Goal: Transaction & Acquisition: Purchase product/service

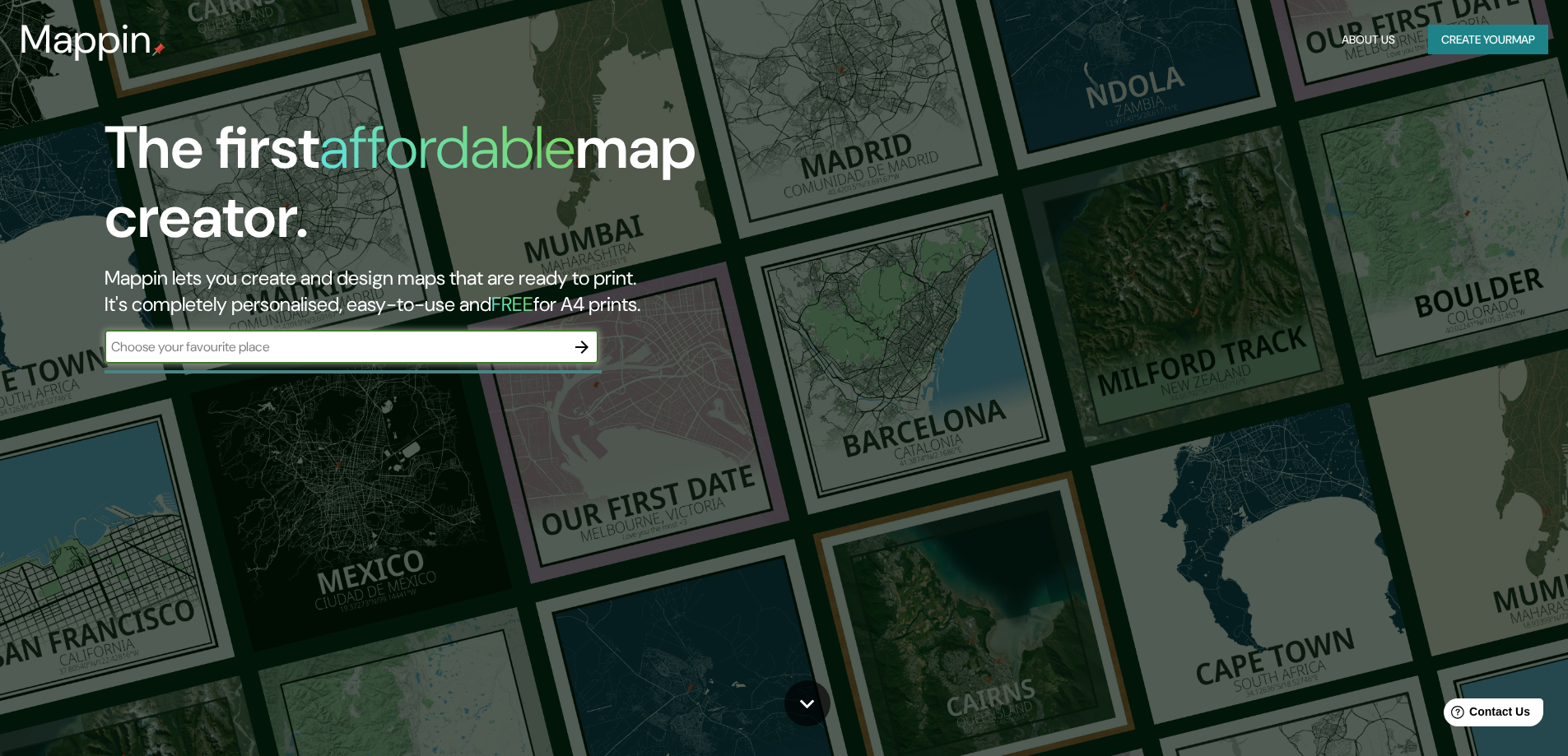
click at [342, 344] on input "text" at bounding box center [335, 347] width 461 height 19
type input "haxby"
click at [580, 345] on icon "button" at bounding box center [582, 347] width 19 height 19
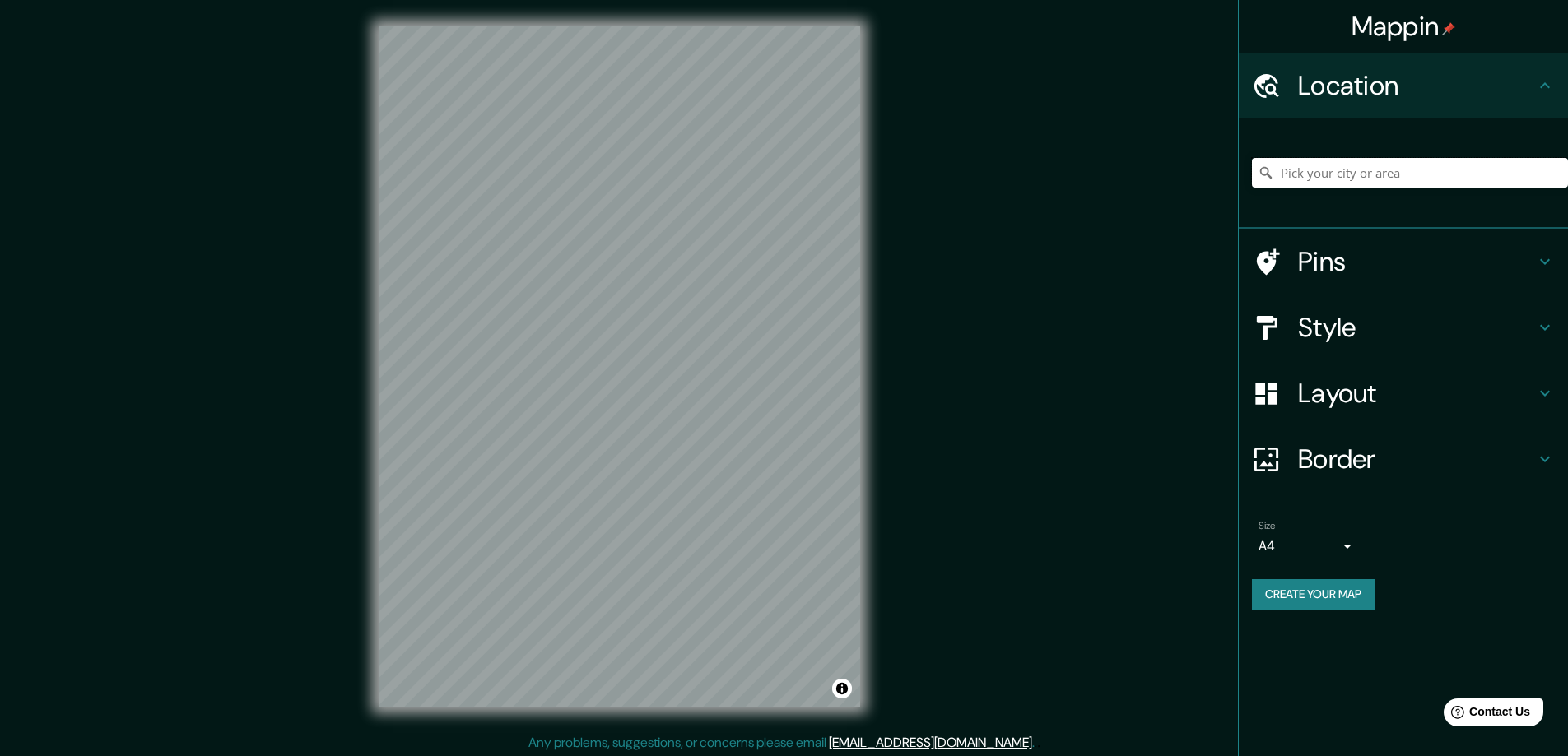
click at [1324, 176] on input "Pick your city or area" at bounding box center [1411, 173] width 317 height 29
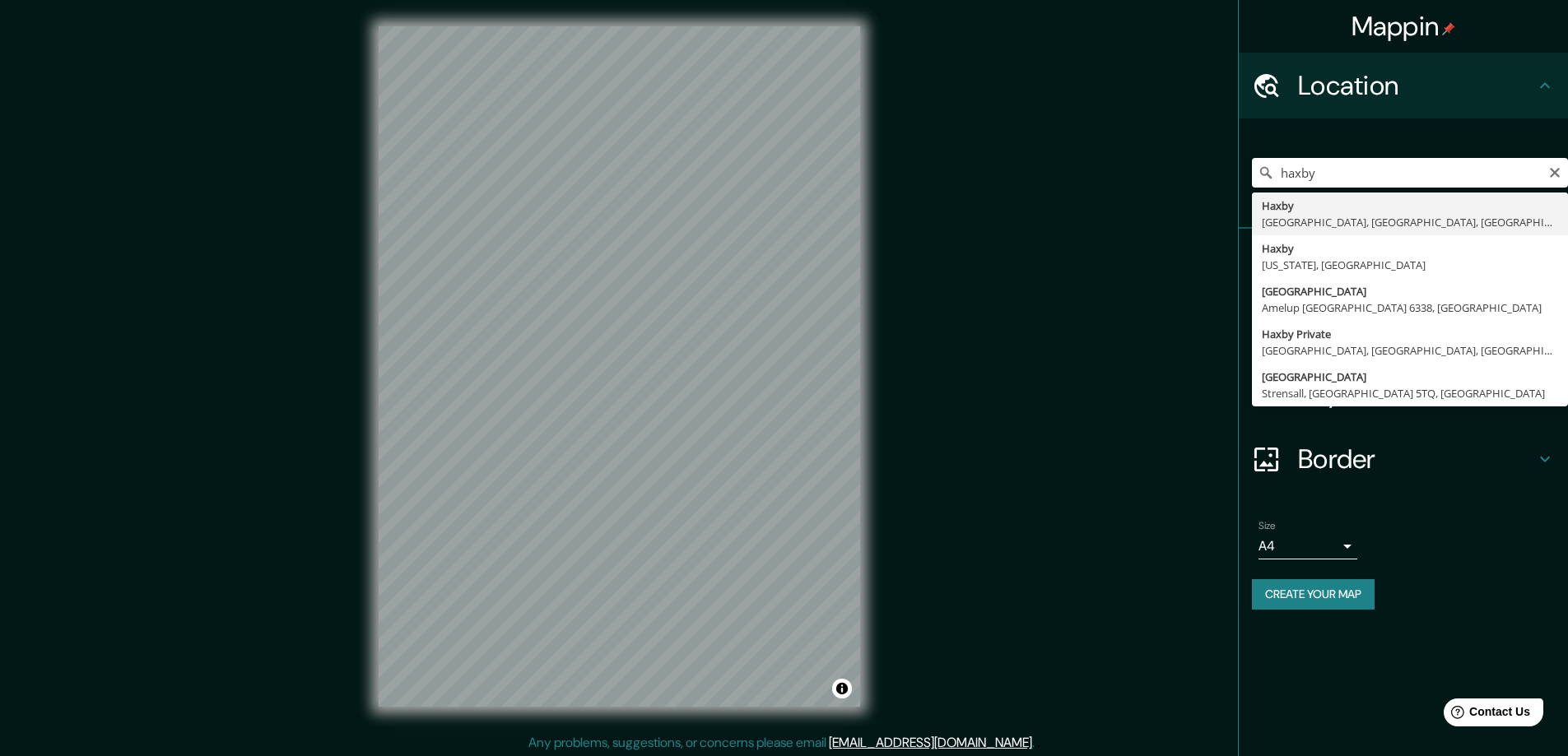
type input "Haxby, [GEOGRAPHIC_DATA], [GEOGRAPHIC_DATA], [GEOGRAPHIC_DATA]"
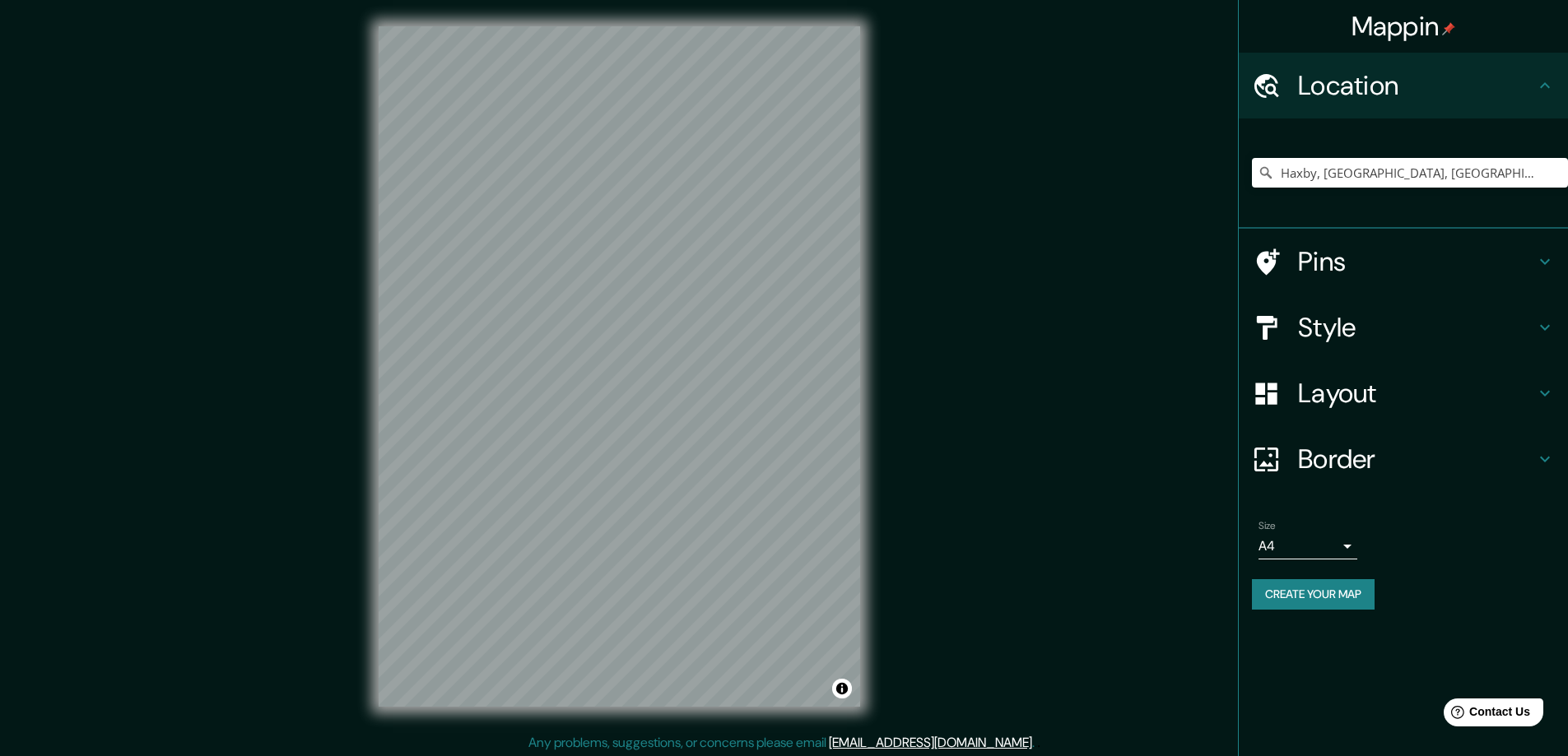
click at [1354, 248] on h4 "Pins" at bounding box center [1417, 262] width 237 height 33
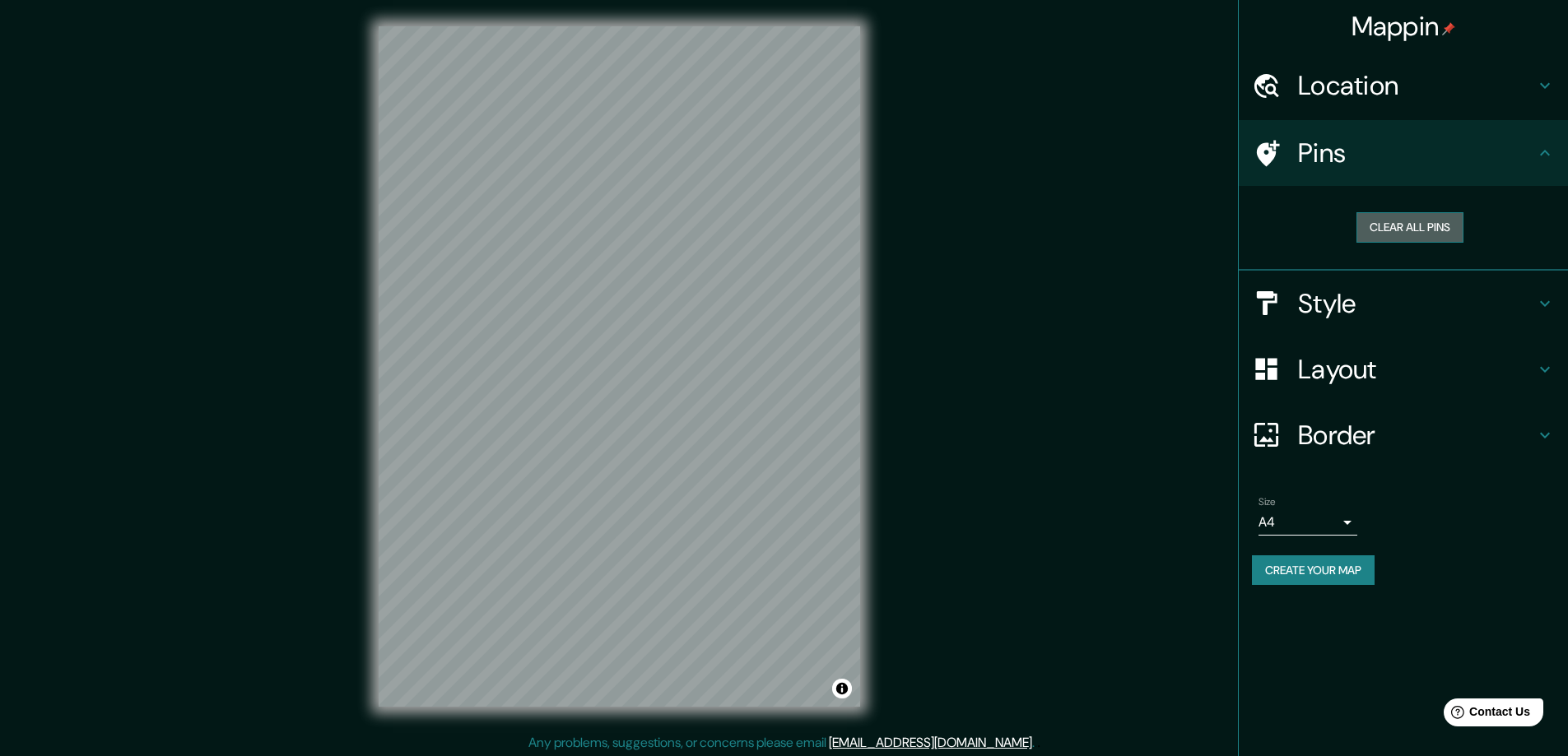
click at [1421, 229] on button "Clear all pins" at bounding box center [1410, 227] width 107 height 30
click at [1345, 154] on h4 "Pins" at bounding box center [1417, 154] width 237 height 33
click at [1355, 94] on h4 "Location" at bounding box center [1417, 86] width 237 height 33
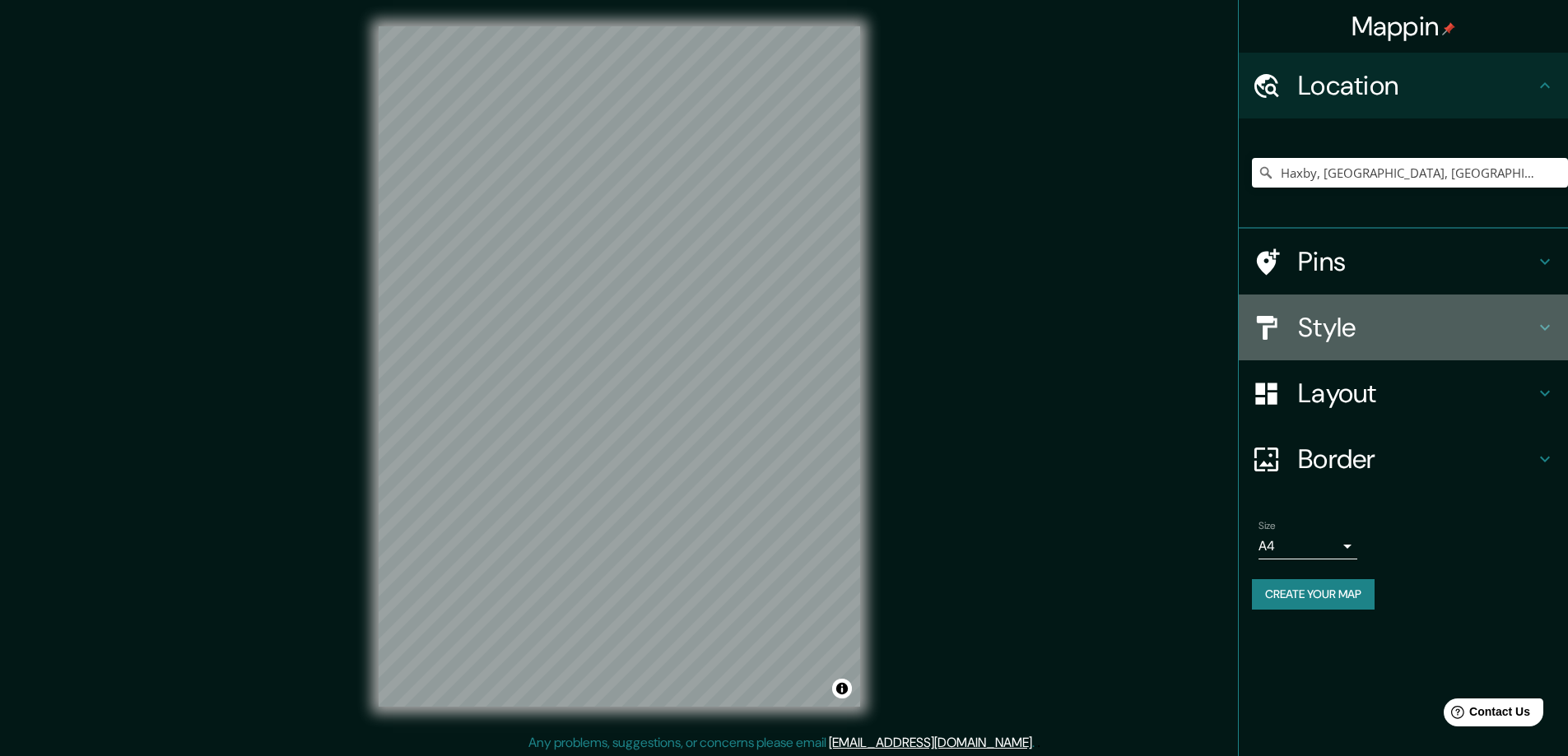
drag, startPoint x: 1339, startPoint y: 332, endPoint x: 1359, endPoint y: 308, distance: 31.2
click at [1348, 318] on h4 "Style" at bounding box center [1417, 327] width 237 height 33
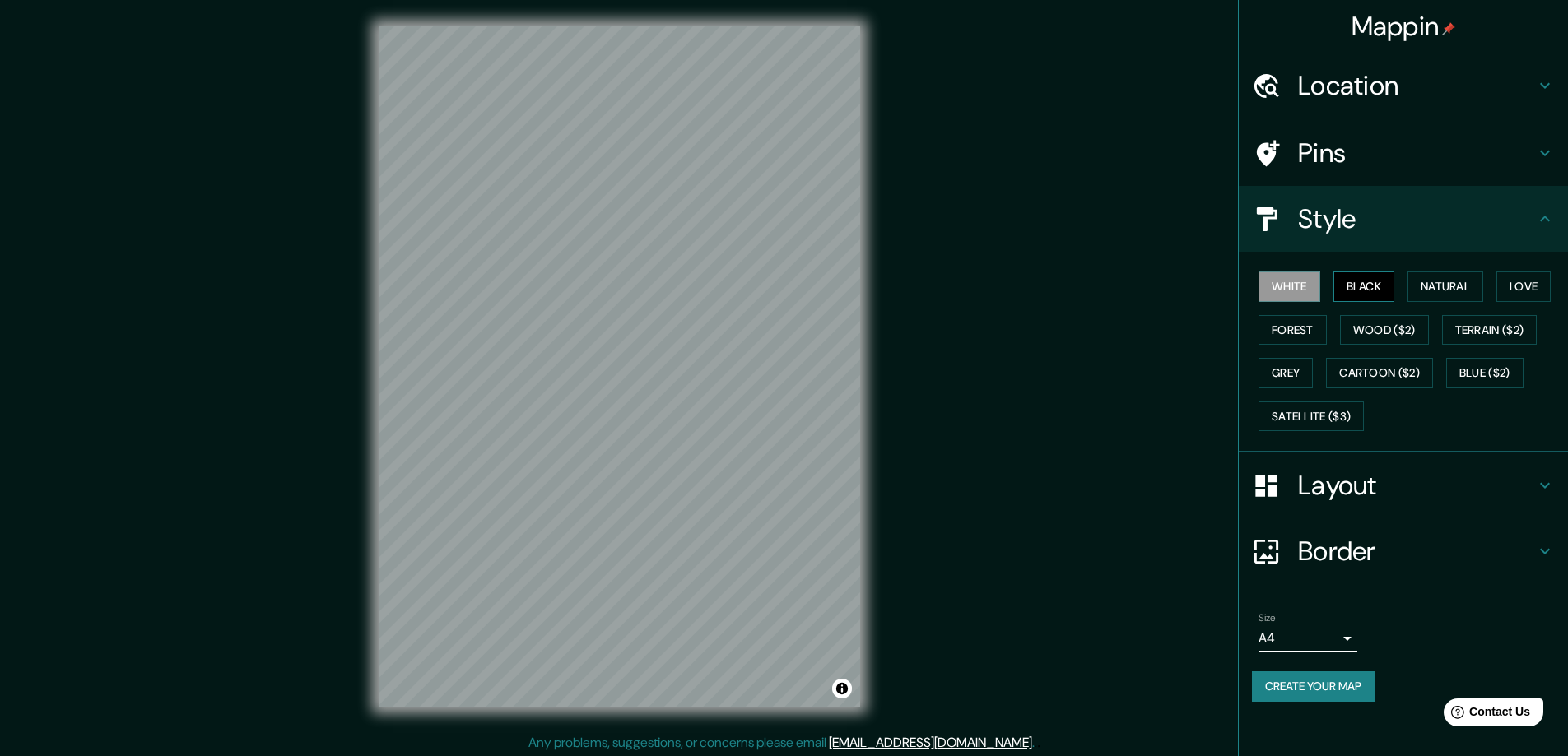
click at [1369, 282] on button "Black" at bounding box center [1364, 286] width 62 height 30
click at [1377, 317] on button "Wood ($2)" at bounding box center [1384, 330] width 89 height 30
click at [1373, 361] on button "Cartoon ($2)" at bounding box center [1379, 372] width 107 height 30
click at [1479, 379] on button "Blue ($2)" at bounding box center [1485, 372] width 77 height 30
click at [1288, 378] on button "Grey" at bounding box center [1286, 372] width 54 height 30
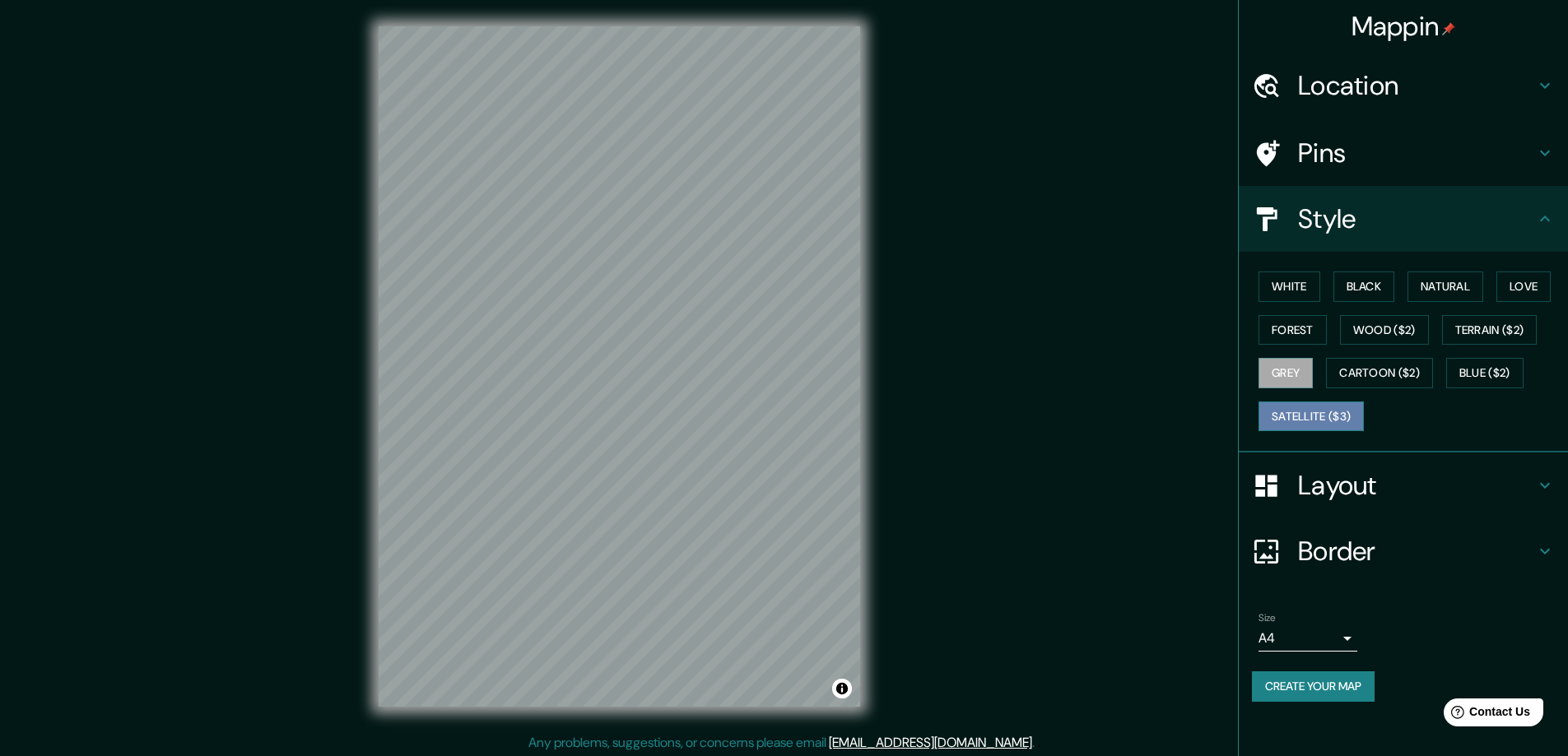
click at [1294, 411] on button "Satellite ($3)" at bounding box center [1311, 417] width 106 height 30
click at [1296, 325] on button "Forest" at bounding box center [1293, 330] width 68 height 30
click at [1462, 288] on button "Natural" at bounding box center [1446, 286] width 75 height 30
click at [1535, 289] on button "Love" at bounding box center [1523, 286] width 54 height 30
click at [1298, 290] on button "White" at bounding box center [1289, 286] width 62 height 30
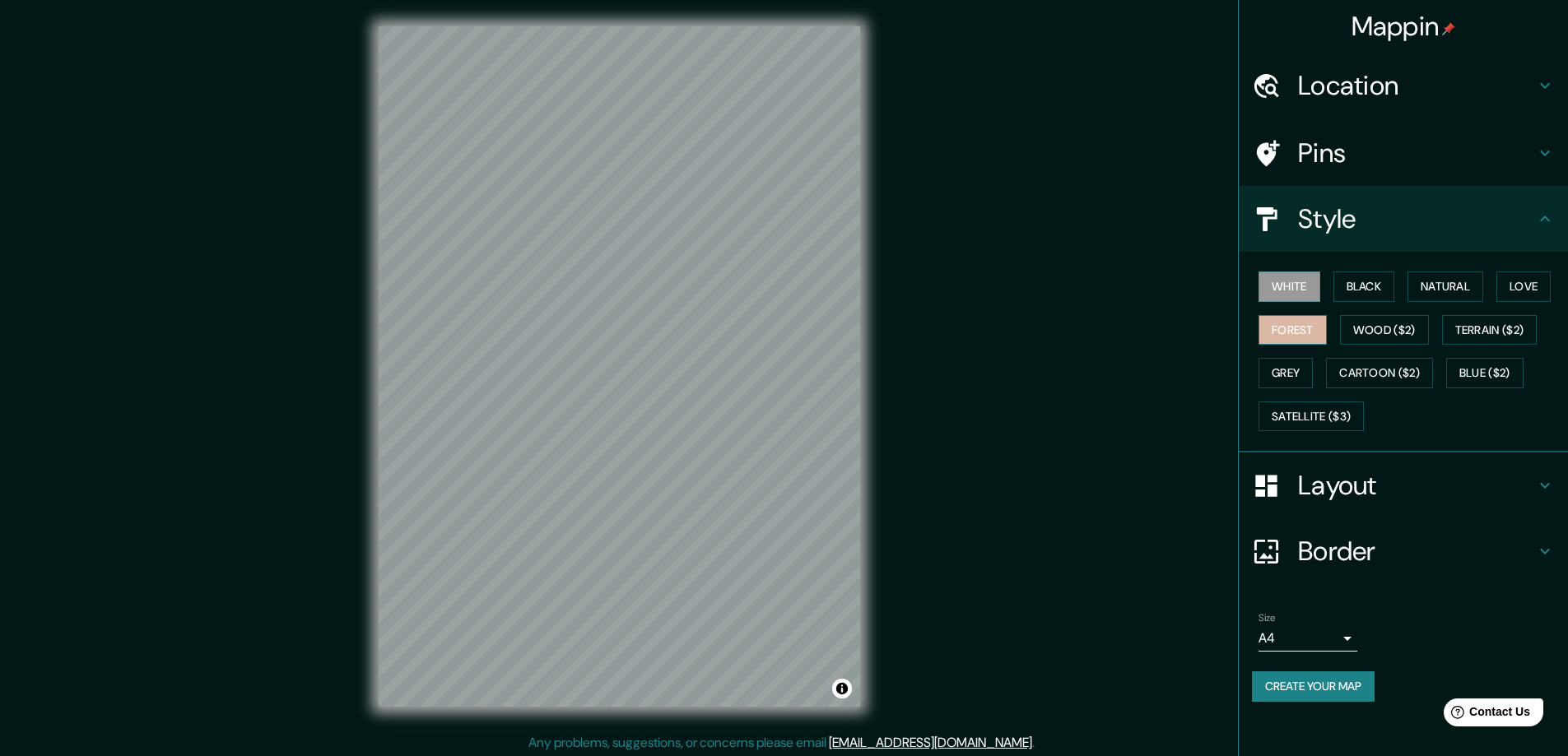
click at [1300, 327] on button "Forest" at bounding box center [1293, 330] width 68 height 30
click at [1304, 407] on button "Satellite ($3)" at bounding box center [1311, 417] width 106 height 30
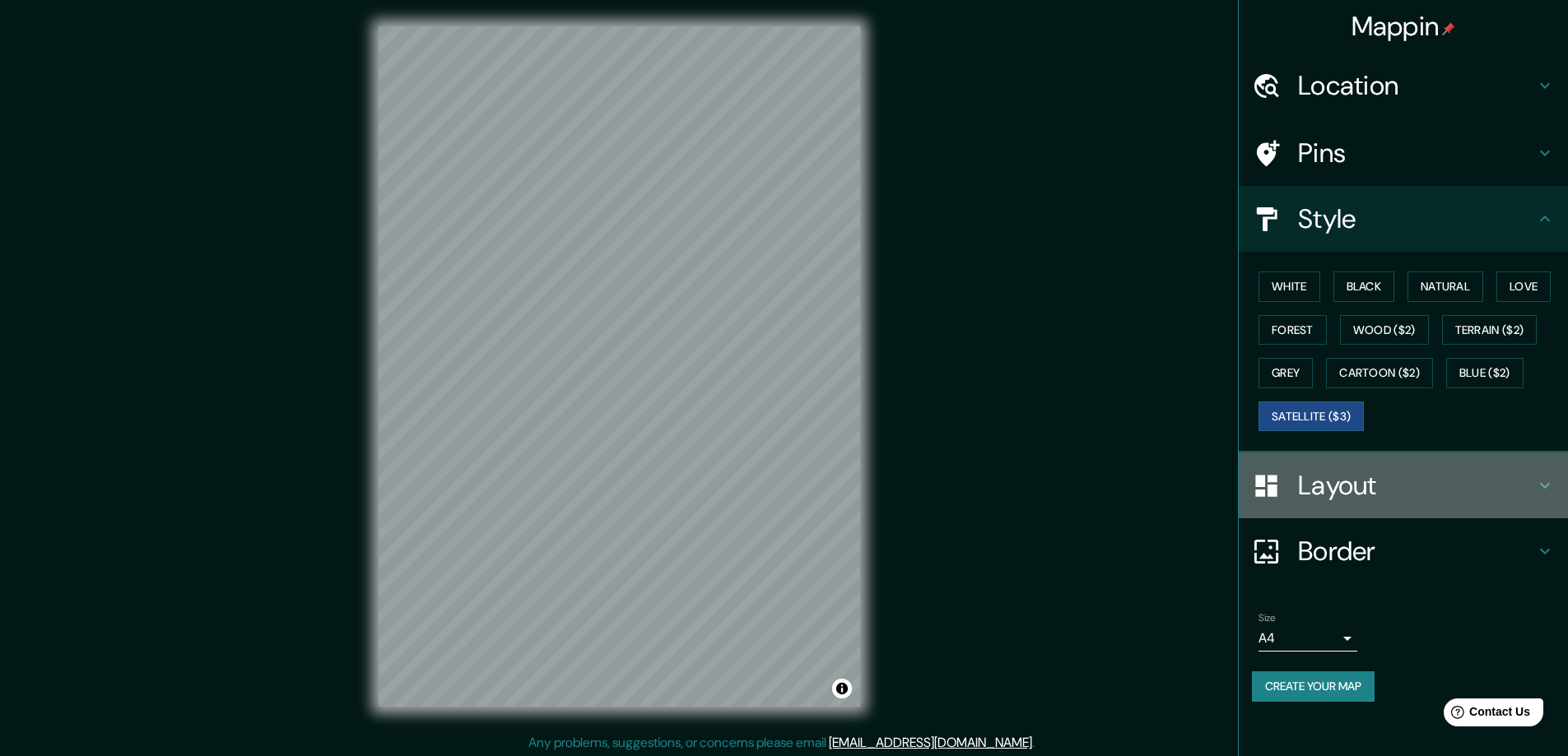
click at [1356, 483] on h4 "Layout" at bounding box center [1417, 486] width 237 height 33
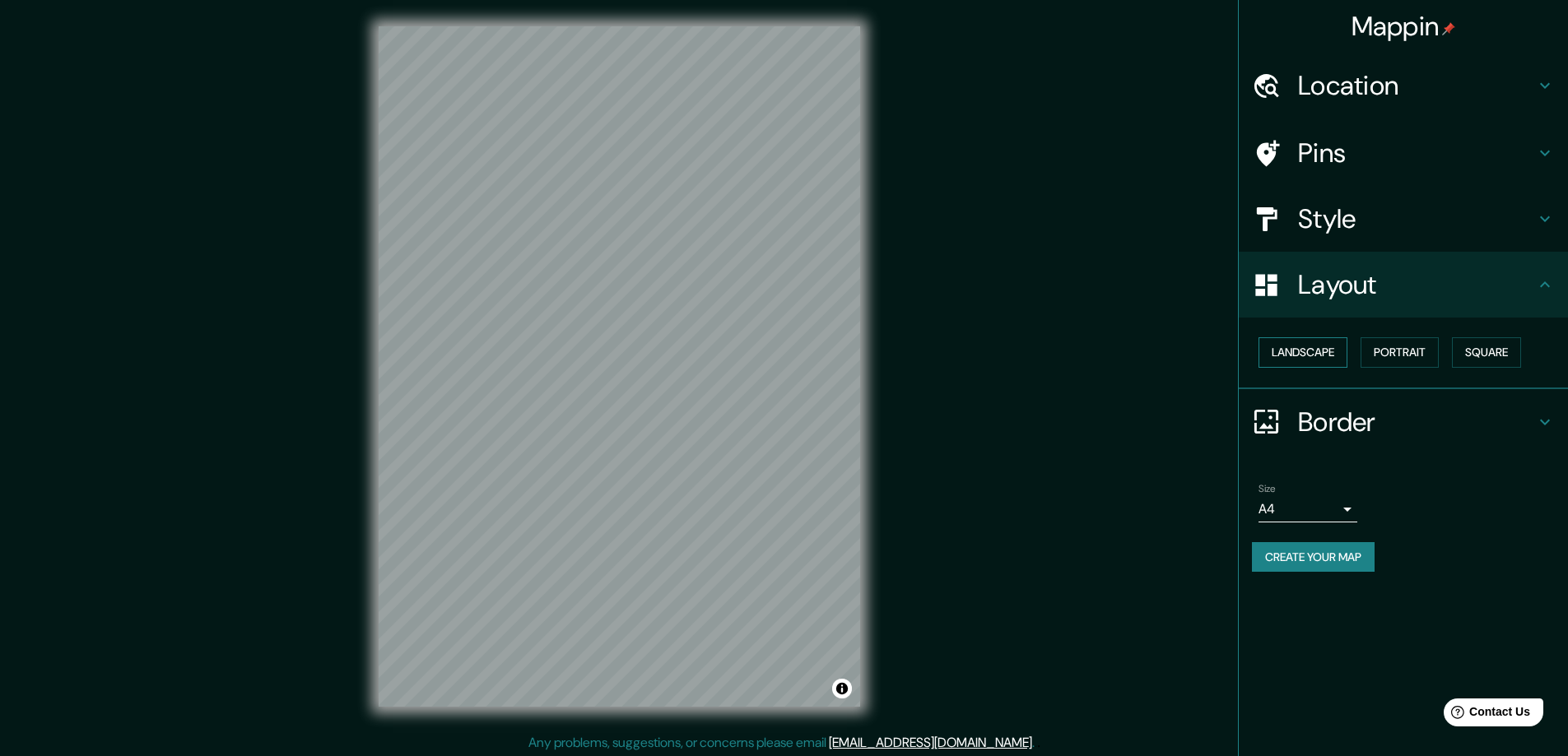
click at [1319, 355] on button "Landscape" at bounding box center [1303, 352] width 89 height 30
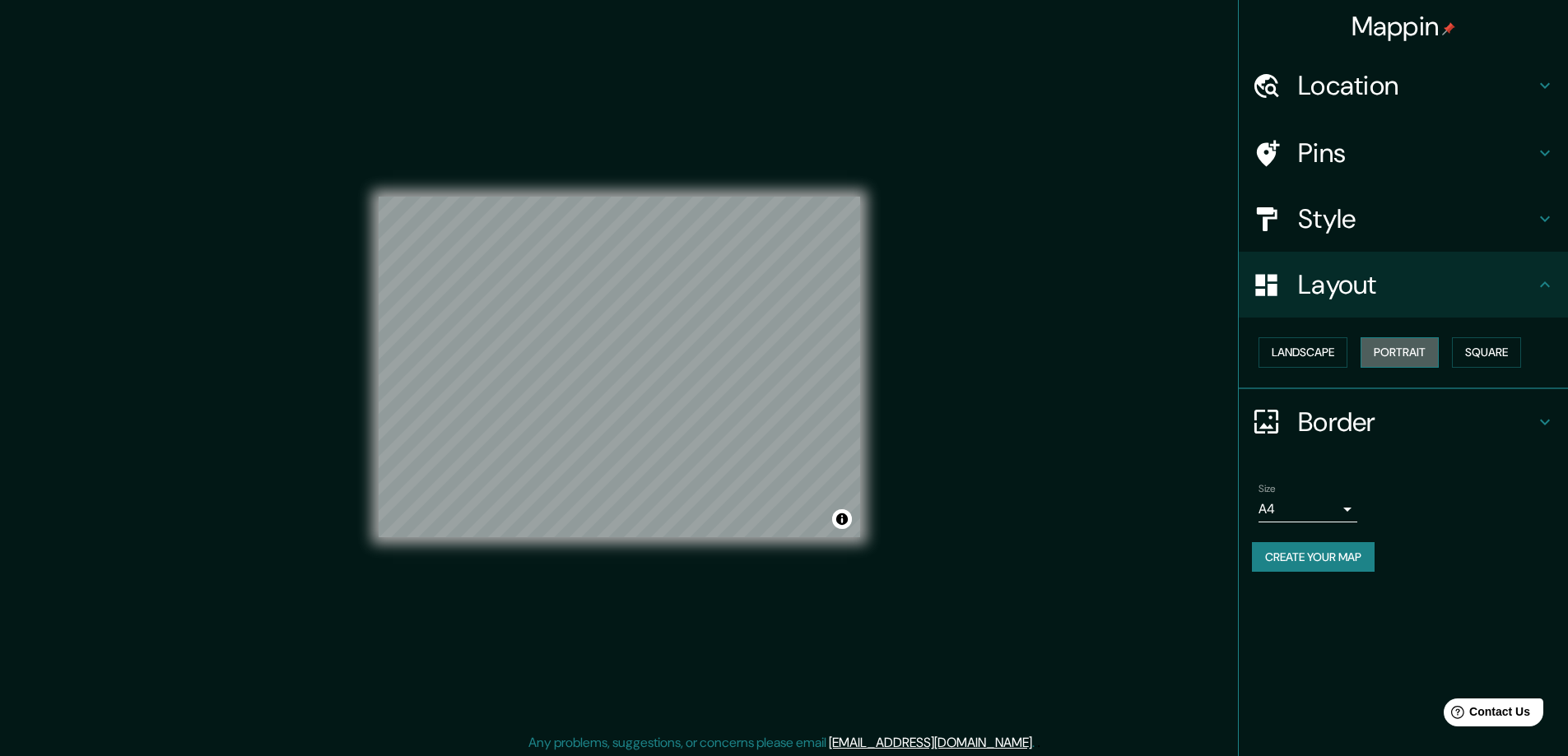
click at [1401, 352] on button "Portrait" at bounding box center [1400, 352] width 78 height 30
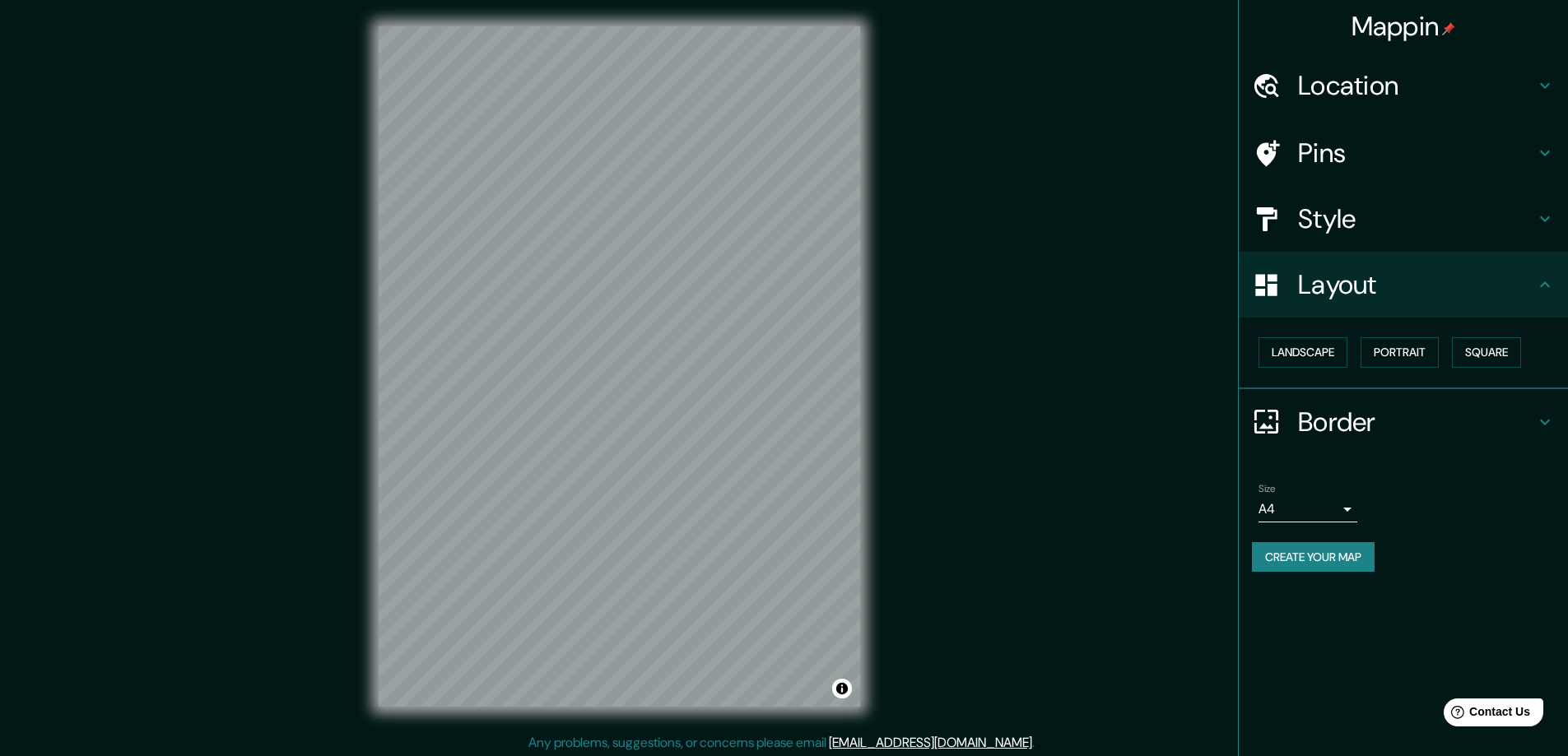
click at [1346, 415] on h4 "Border" at bounding box center [1417, 422] width 237 height 33
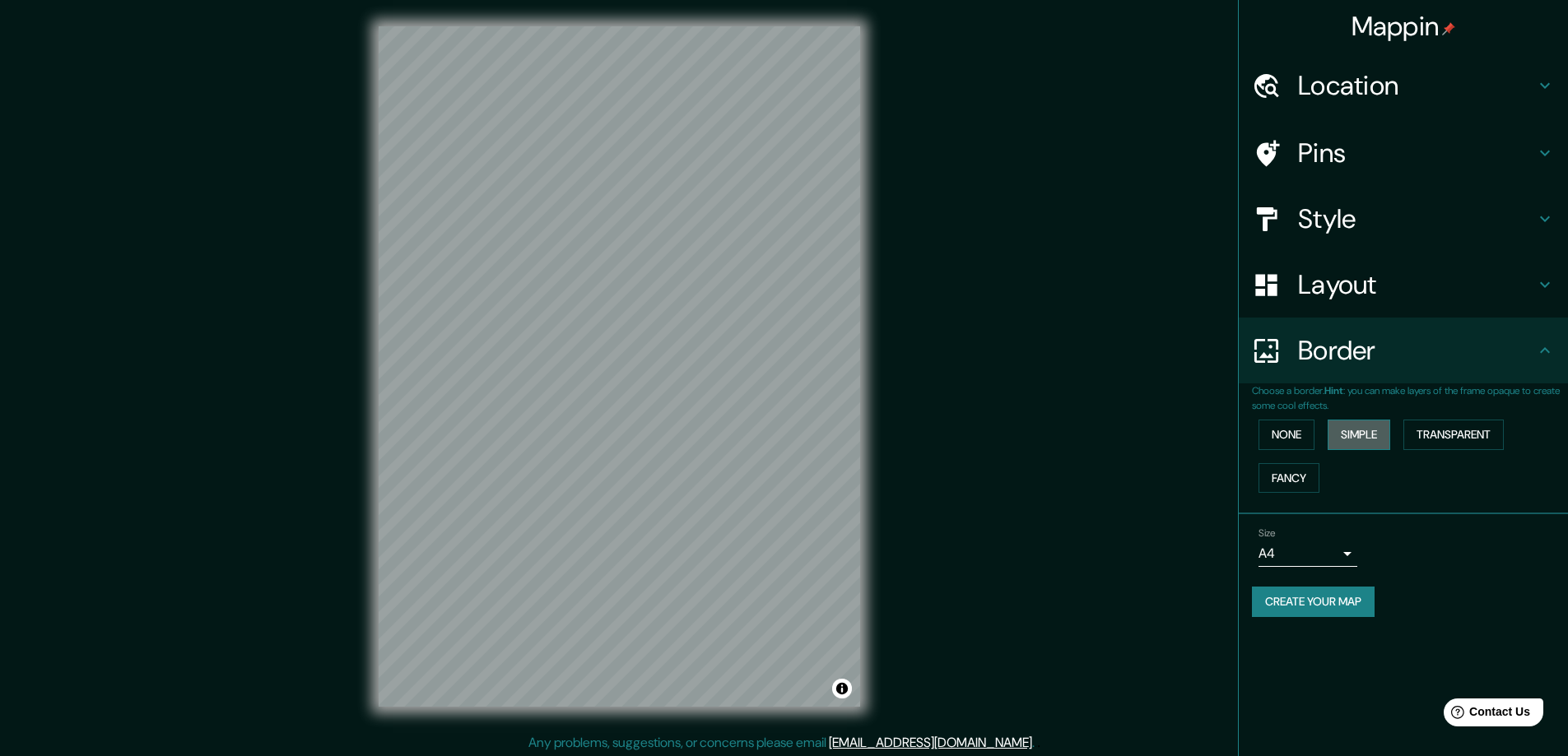
click at [1377, 420] on button "Simple" at bounding box center [1359, 434] width 63 height 30
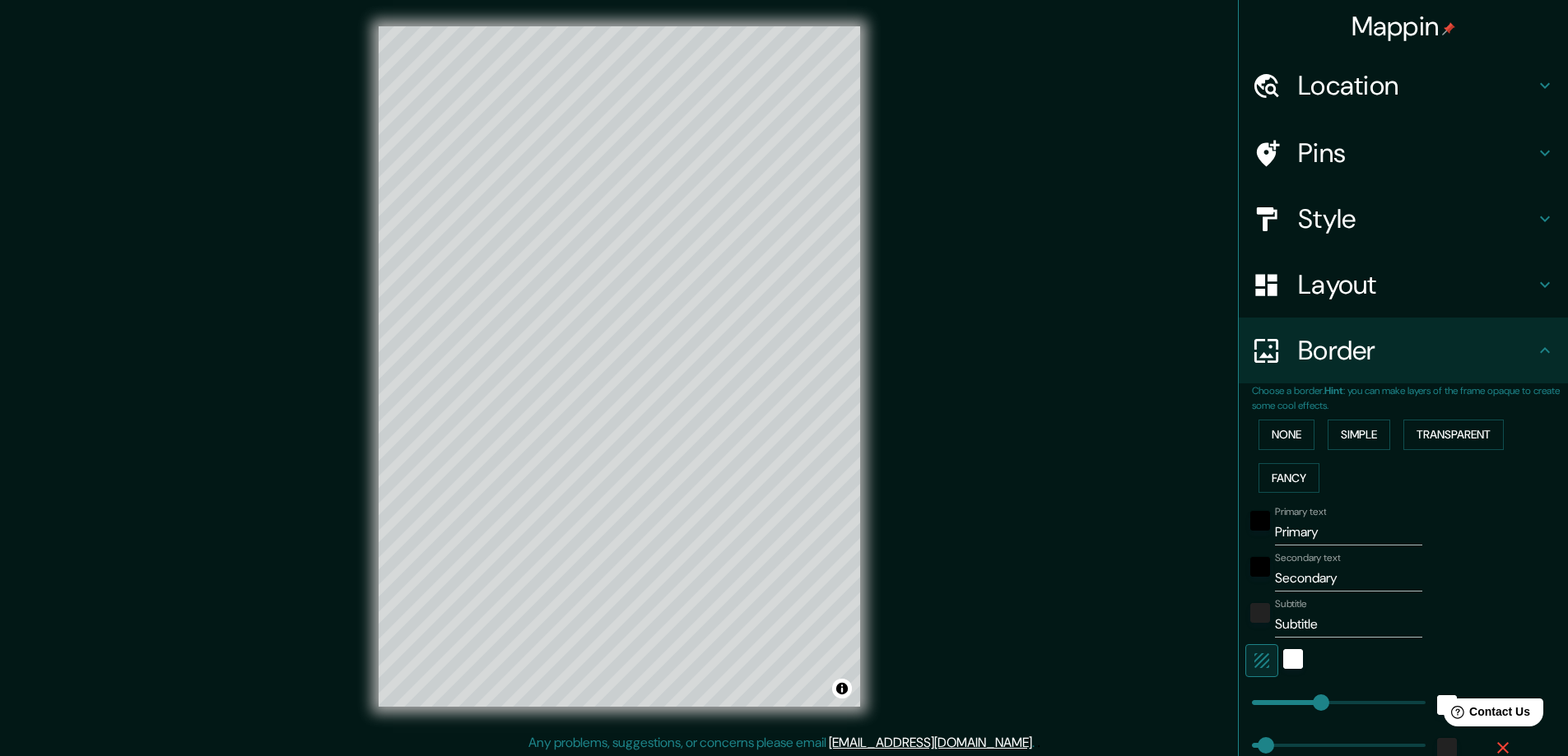
click at [1334, 212] on h4 "Style" at bounding box center [1417, 219] width 237 height 33
type input "47"
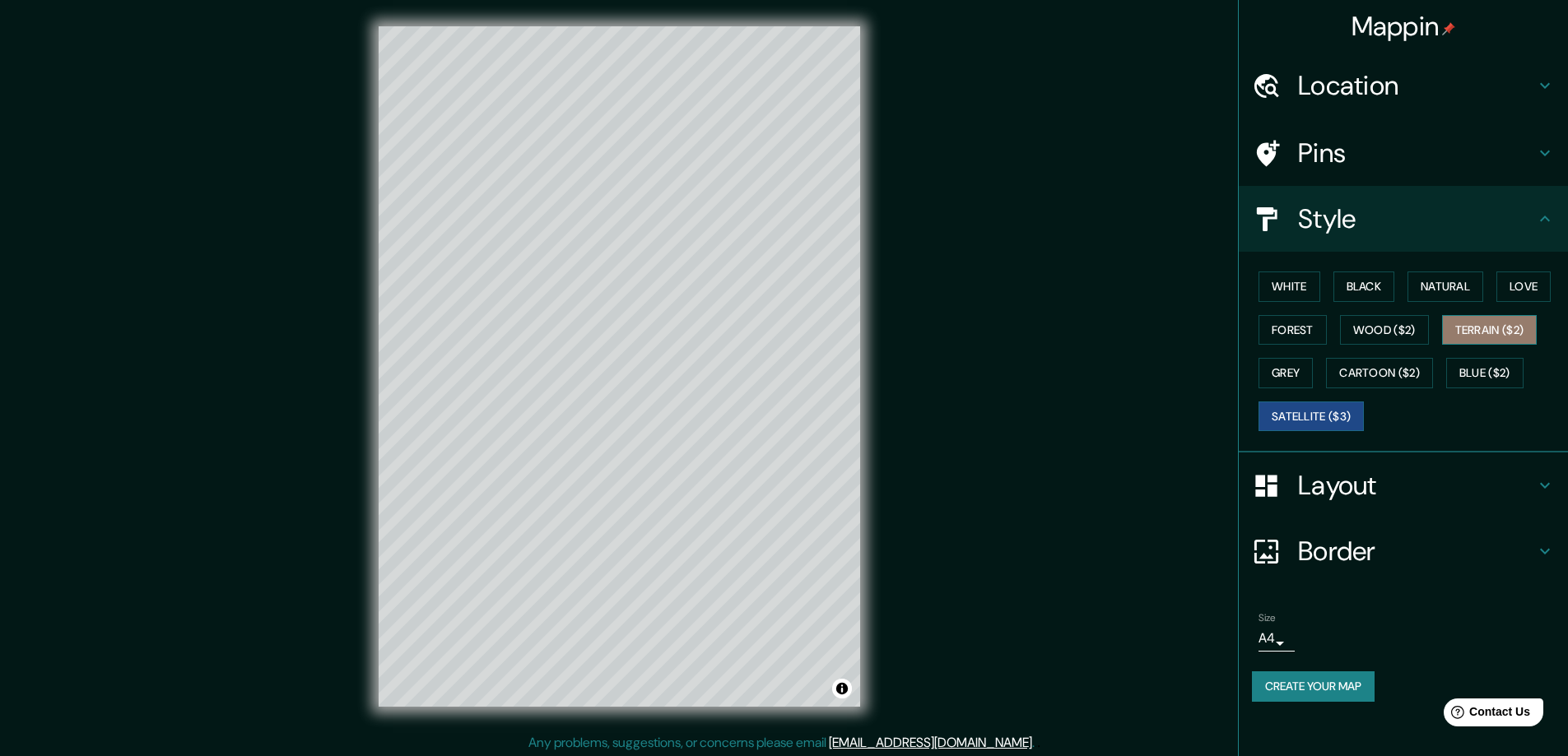
click at [1462, 324] on button "Terrain ($2)" at bounding box center [1490, 330] width 96 height 30
click at [1469, 367] on button "Blue ($2)" at bounding box center [1485, 372] width 77 height 30
